Goal: Information Seeking & Learning: Learn about a topic

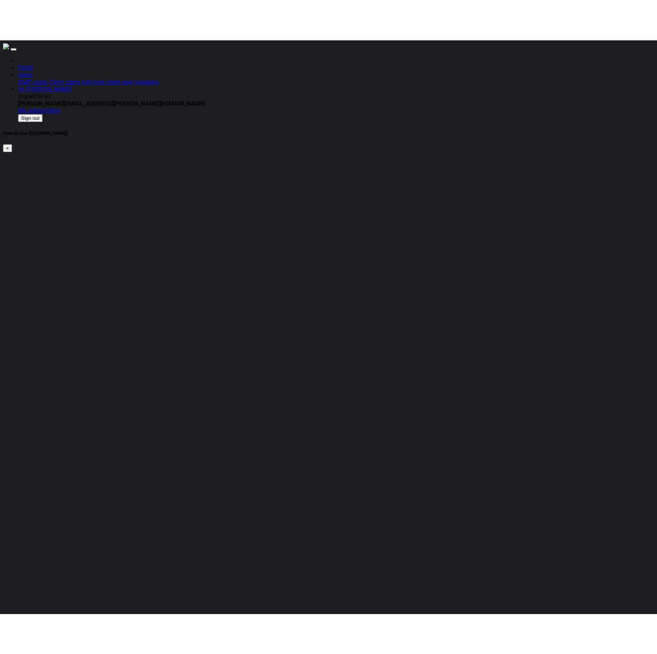
scroll to position [92, 0]
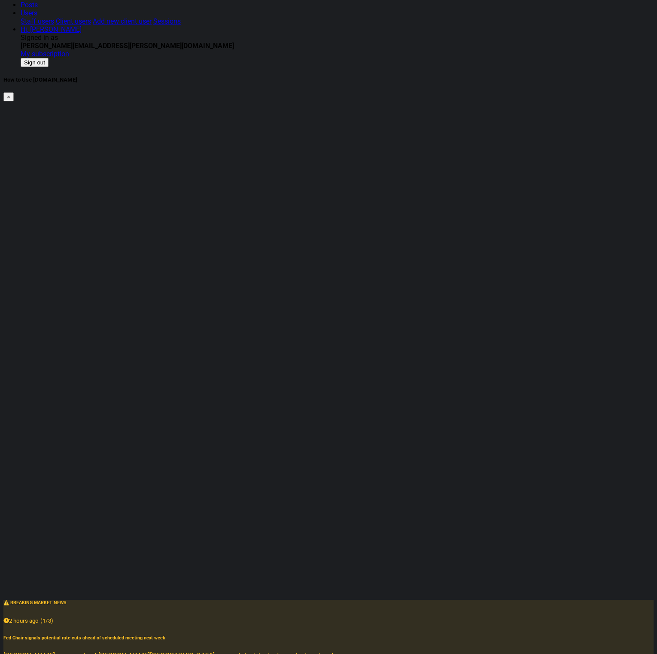
scroll to position [0, 0]
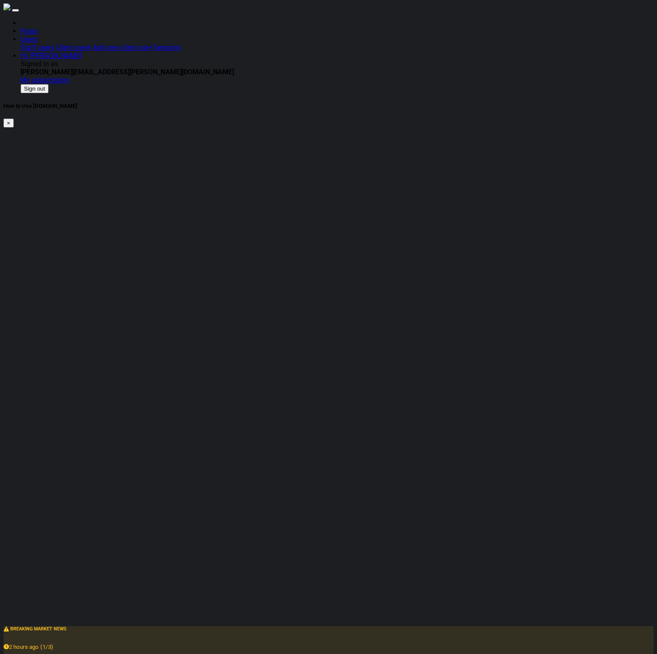
checkbox input "false"
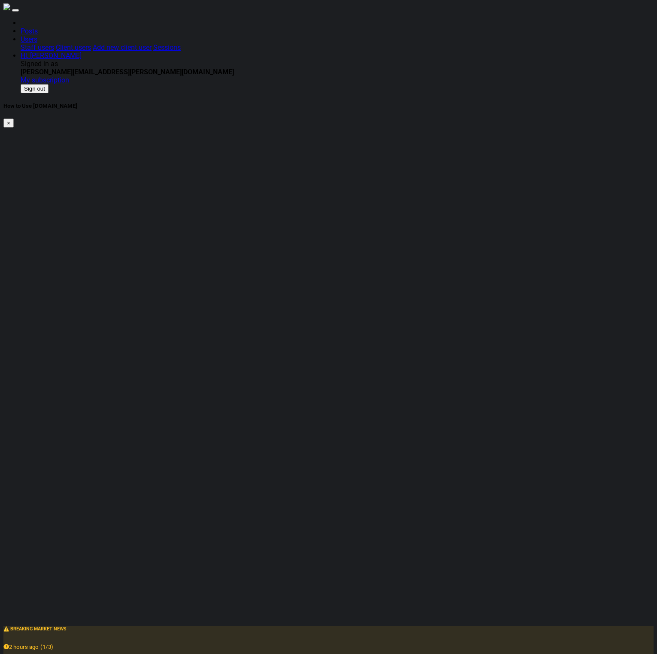
checkbox input "false"
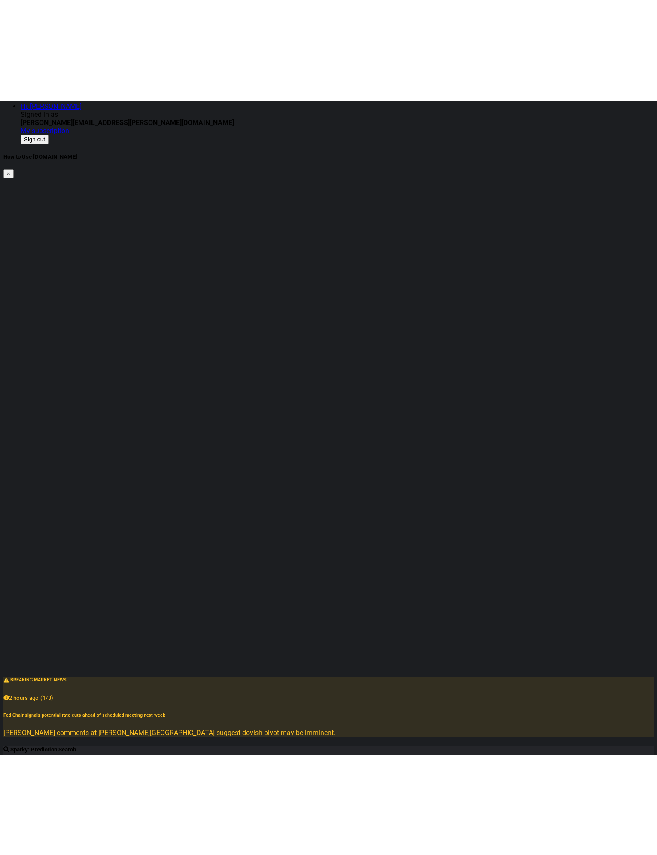
scroll to position [92, 0]
